Goal: Task Accomplishment & Management: Complete application form

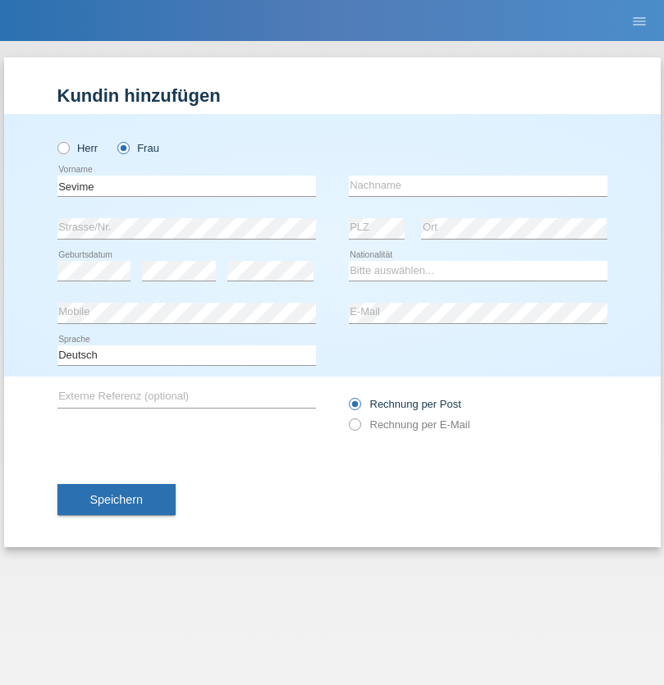
type input "Sevime"
click at [477, 185] on input "text" at bounding box center [478, 186] width 258 height 21
type input "Hetemi"
select select "RS"
select select "C"
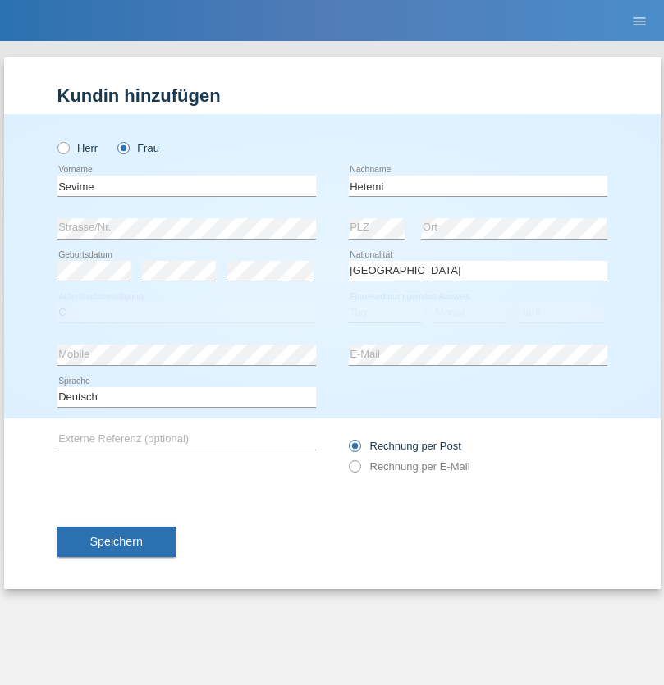
select select "14"
select select "12"
select select "2019"
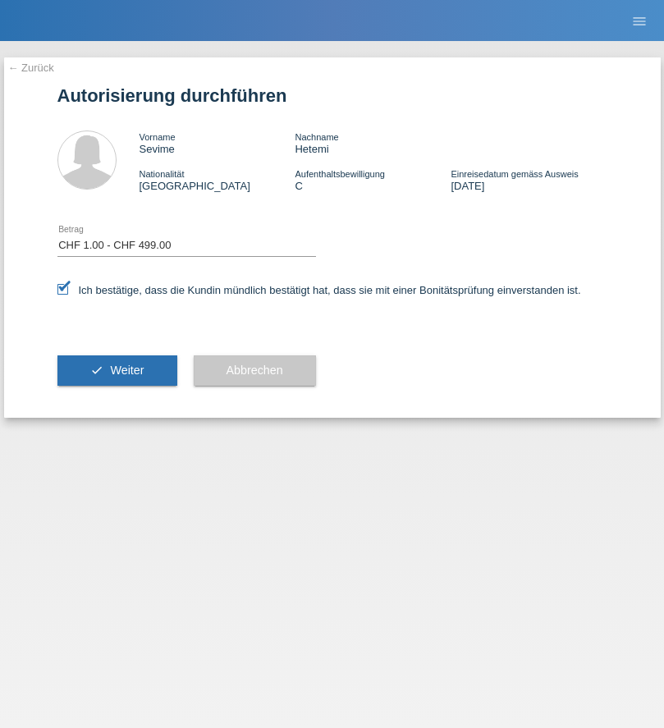
select select "1"
click at [116, 370] on span "Weiter" at bounding box center [127, 369] width 34 height 13
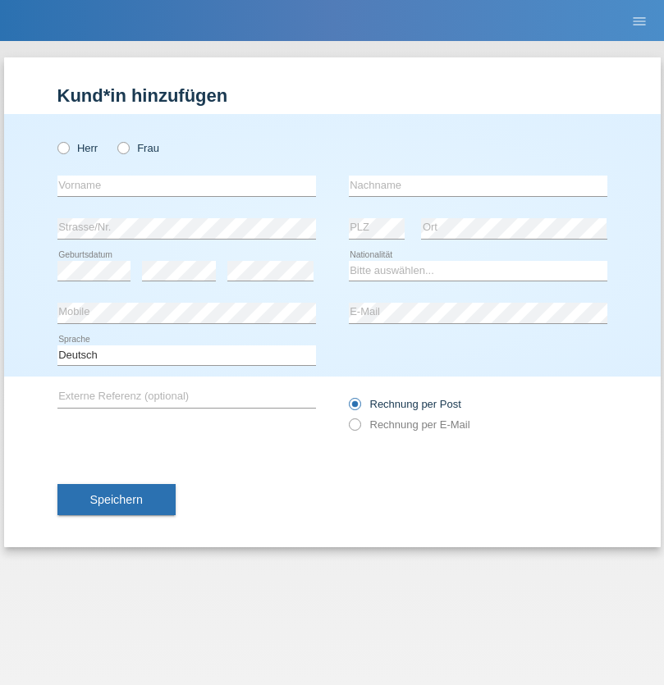
radio input "true"
click at [186, 185] on input "text" at bounding box center [186, 186] width 258 height 21
type input "Serhat"
click at [477, 185] on input "text" at bounding box center [478, 186] width 258 height 21
type input "Yildirim"
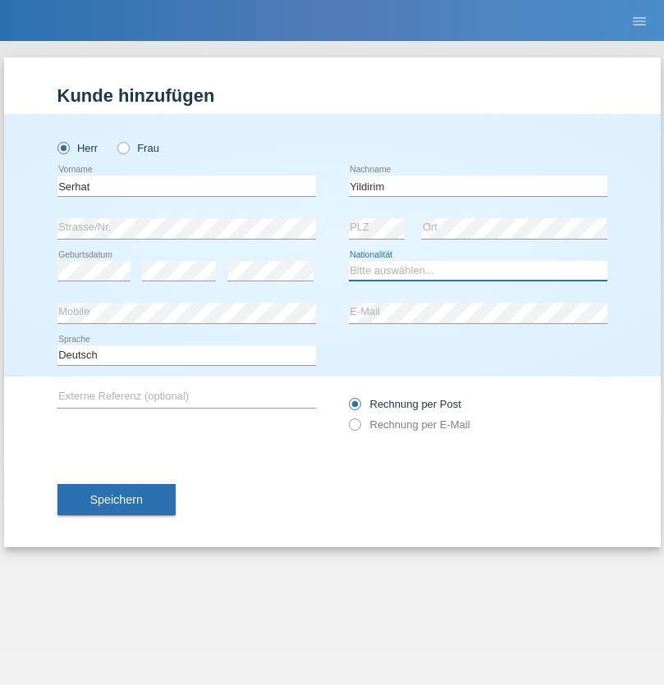
select select "TR"
select select "C"
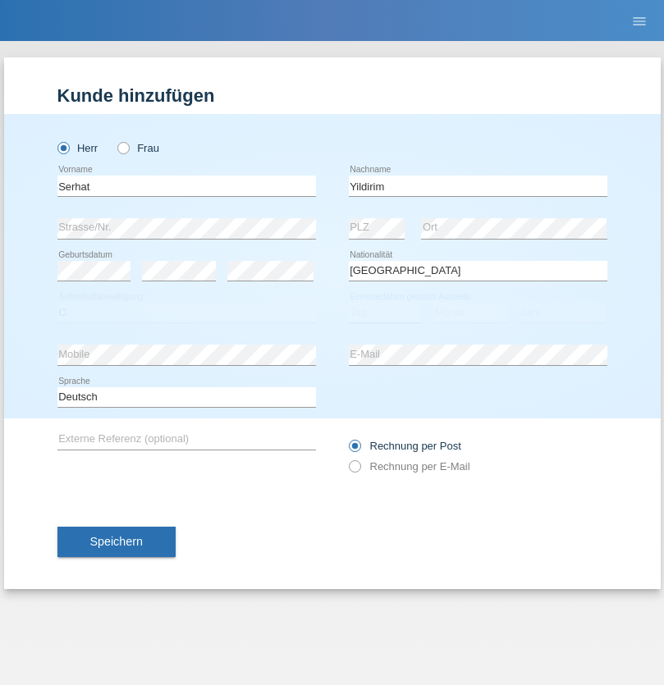
select select "26"
select select "01"
select select "2006"
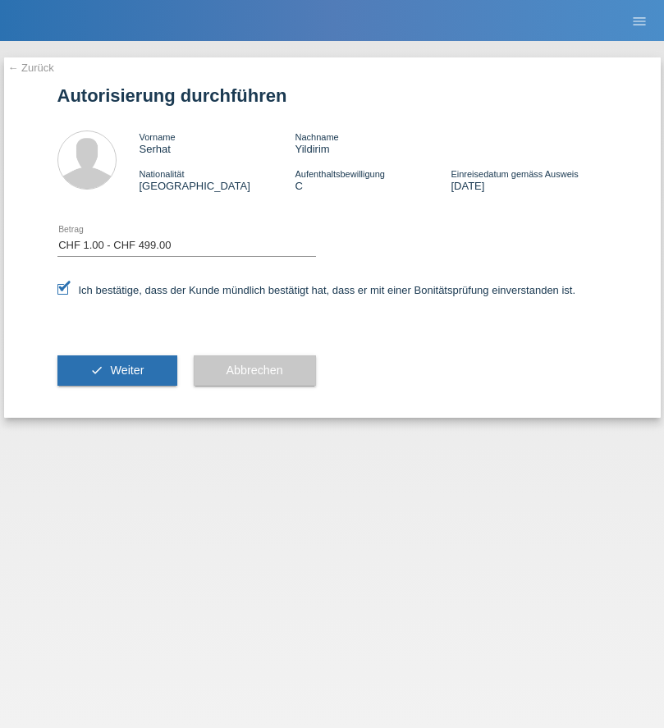
select select "1"
click at [116, 370] on span "Weiter" at bounding box center [127, 369] width 34 height 13
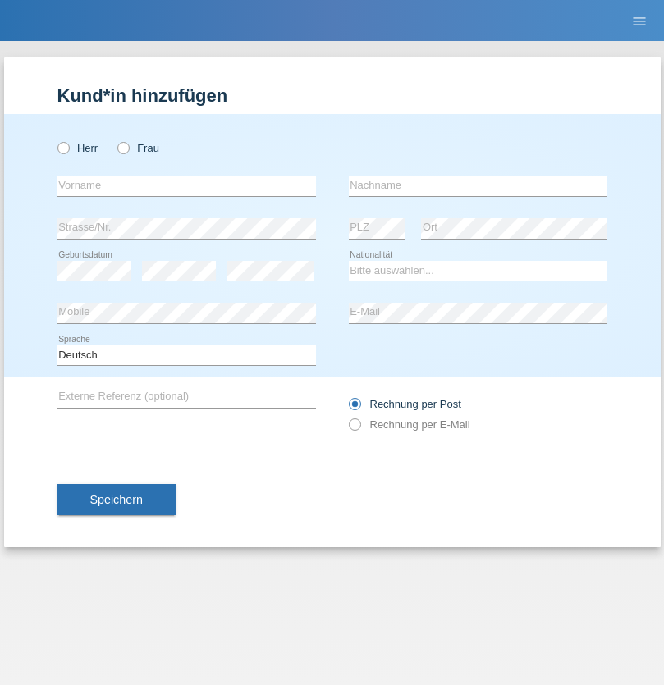
radio input "true"
click at [186, 185] on input "text" at bounding box center [186, 186] width 258 height 21
type input "Jeff mathew"
click at [477, 185] on input "text" at bounding box center [478, 186] width 258 height 21
type input "kennedy"
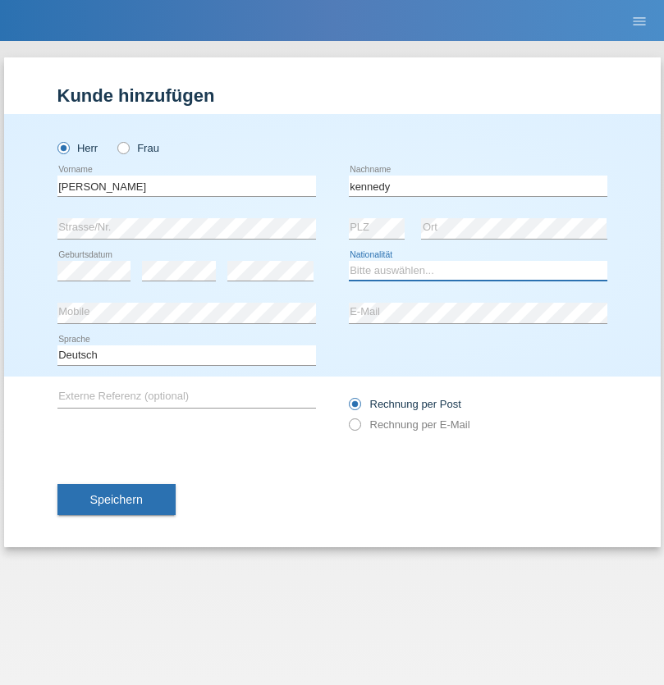
select select "IN"
select select "C"
select select "30"
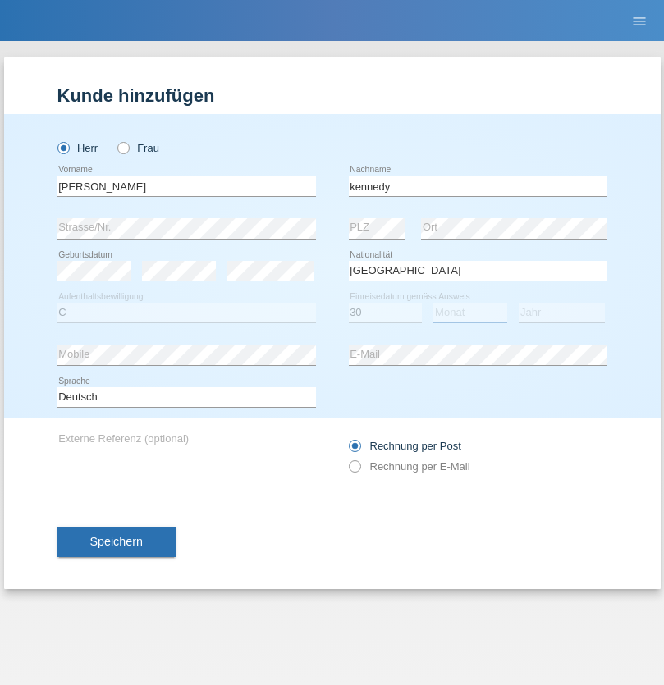
select select "06"
select select "2021"
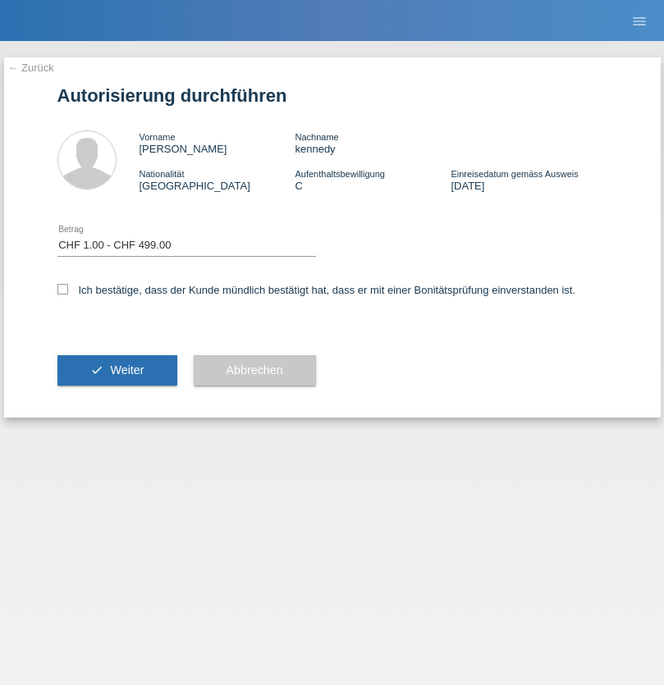
select select "1"
checkbox input "true"
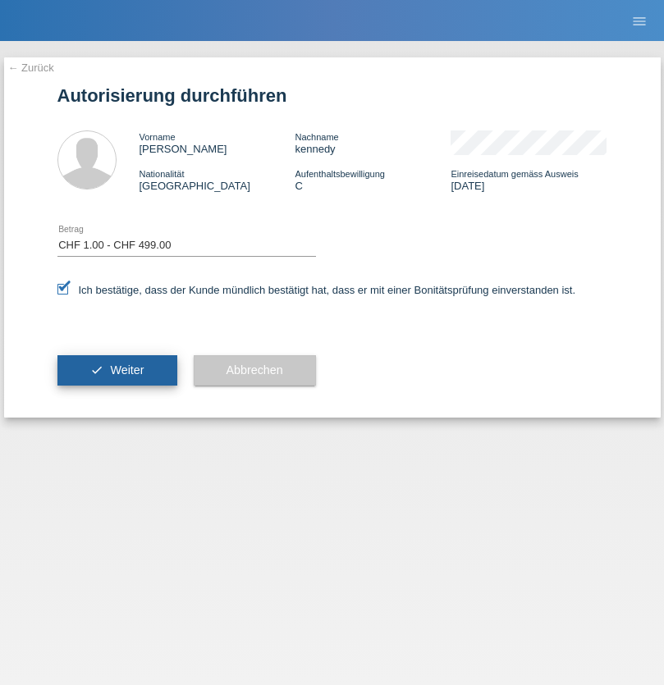
click at [116, 370] on span "Weiter" at bounding box center [127, 369] width 34 height 13
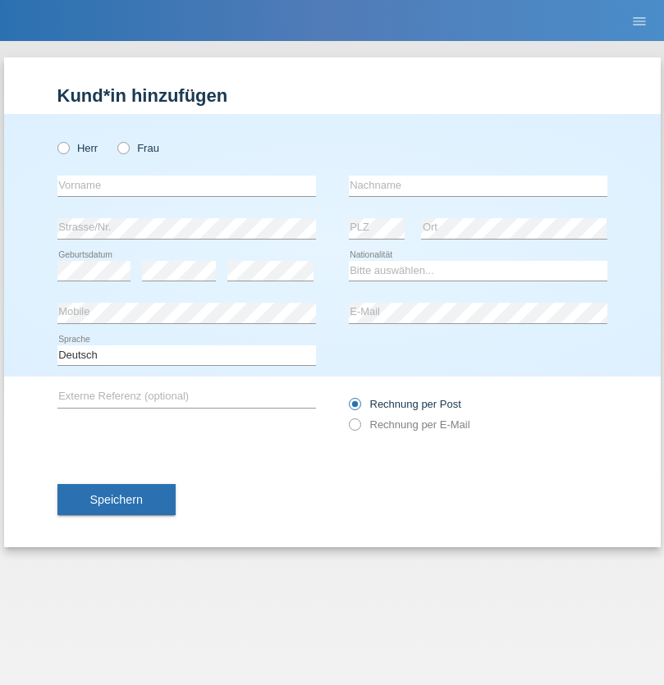
radio input "true"
click at [186, 185] on input "text" at bounding box center [186, 186] width 258 height 21
type input "Radosav"
click at [477, 185] on input "text" at bounding box center [478, 186] width 258 height 21
type input "Kostic"
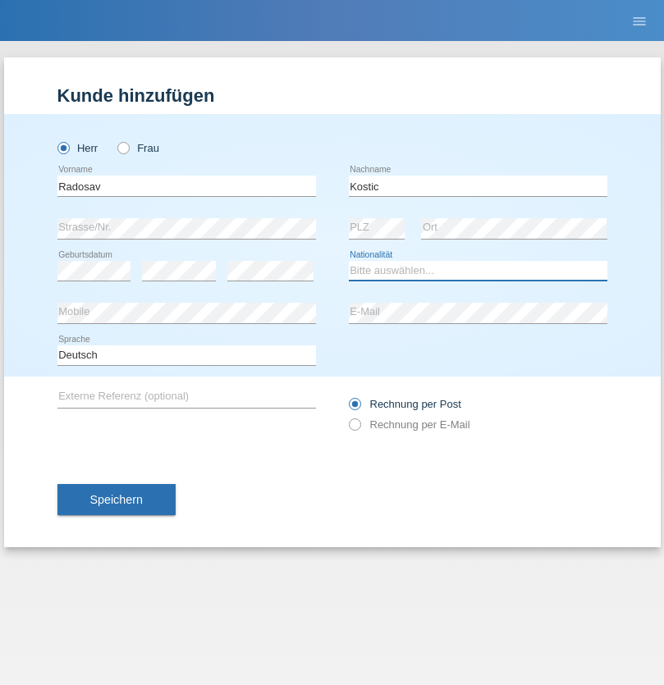
select select "DE"
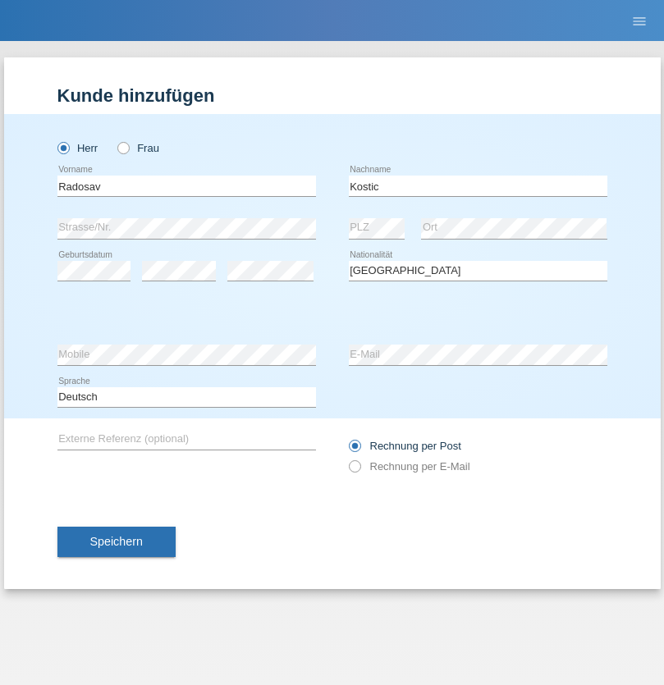
select select "C"
select select "22"
select select "02"
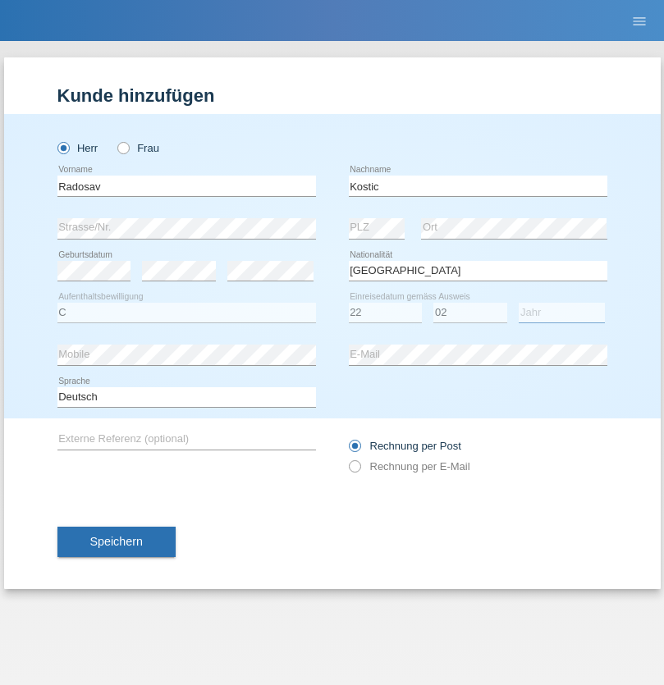
select select "2020"
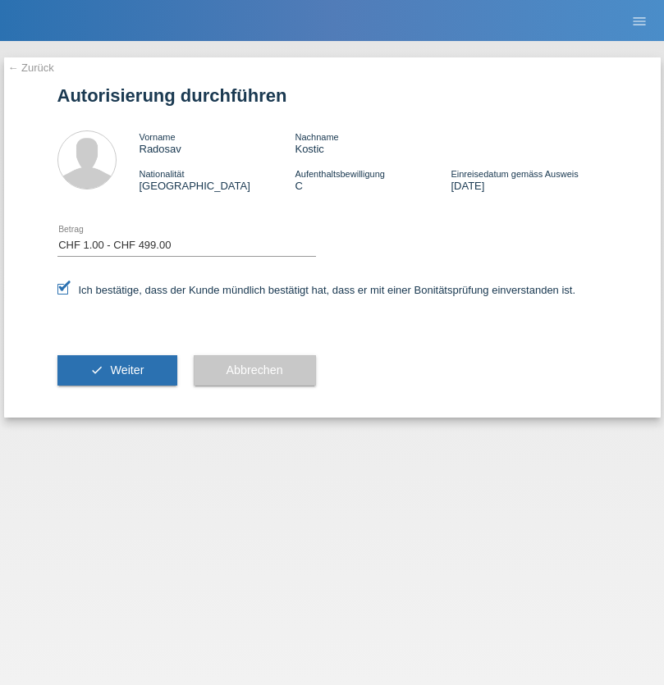
select select "1"
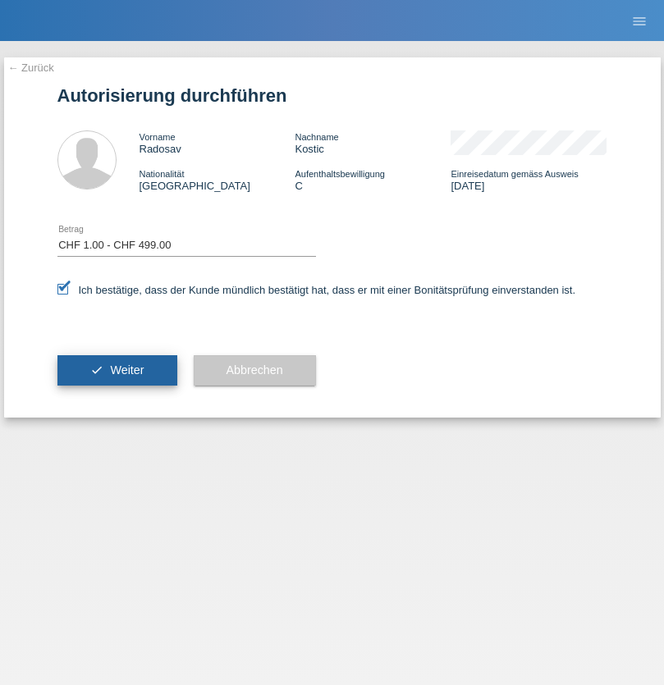
click at [116, 370] on span "Weiter" at bounding box center [127, 369] width 34 height 13
